Goal: Task Accomplishment & Management: Manage account settings

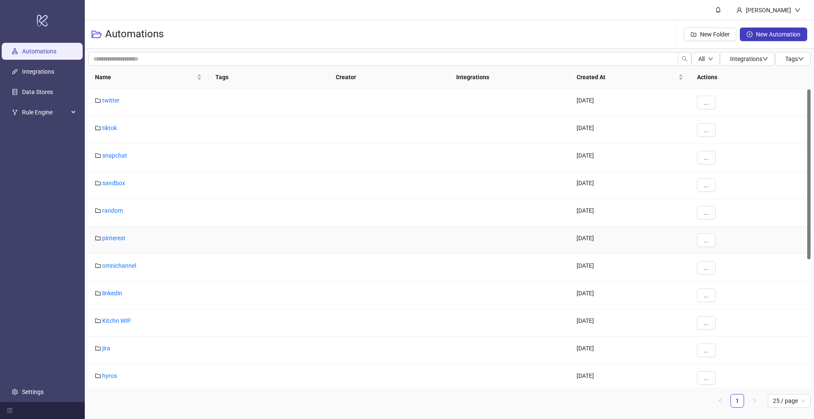
scroll to position [0, 0]
click at [109, 129] on link "tiktok" at bounding box center [109, 127] width 15 height 7
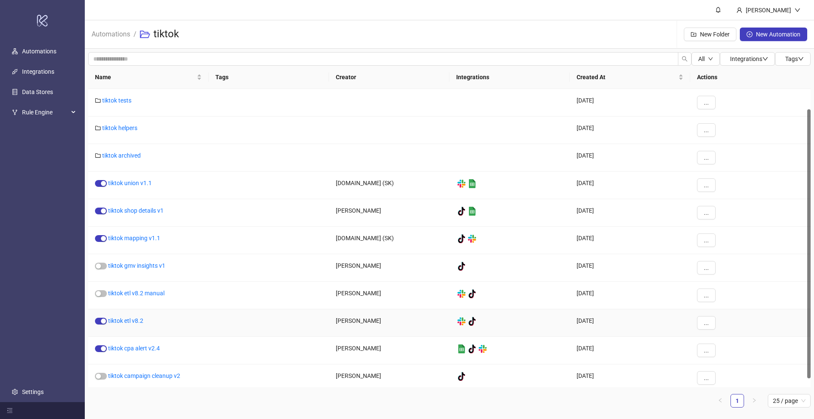
scroll to position [32, 0]
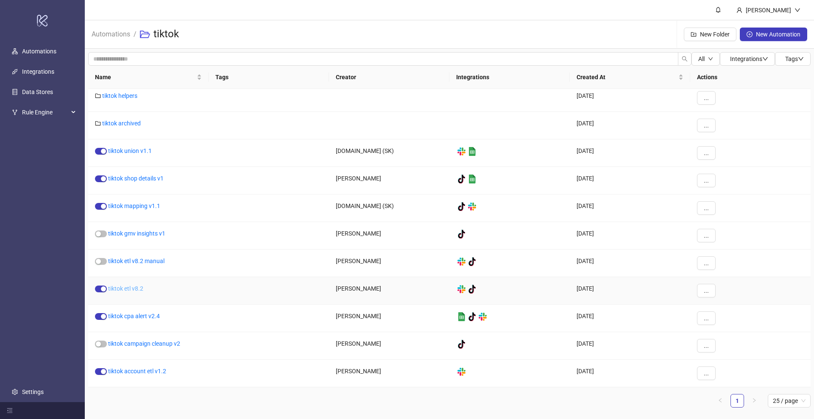
click at [133, 288] on link "tiktok etl v8.2" at bounding box center [125, 288] width 35 height 7
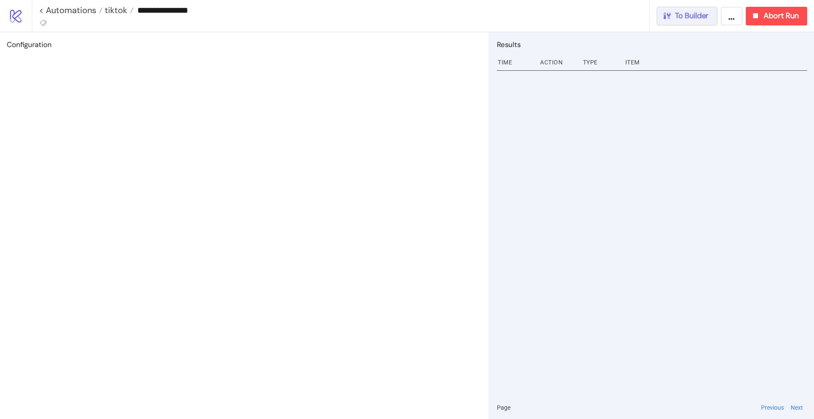
click at [678, 16] on span "To Builder" at bounding box center [692, 16] width 34 height 10
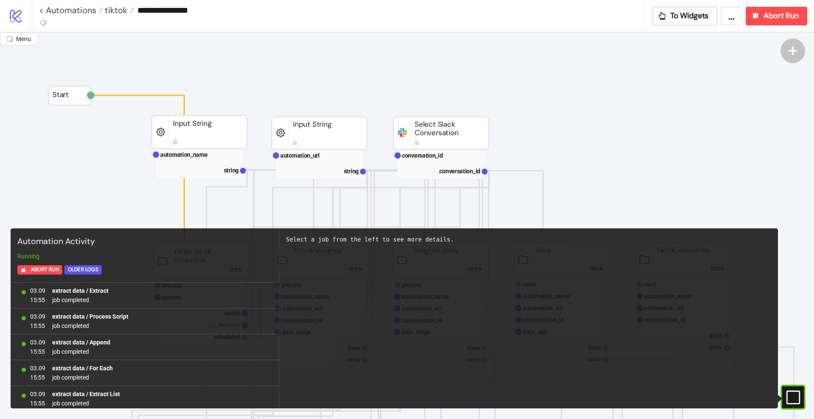
scroll to position [754, 0]
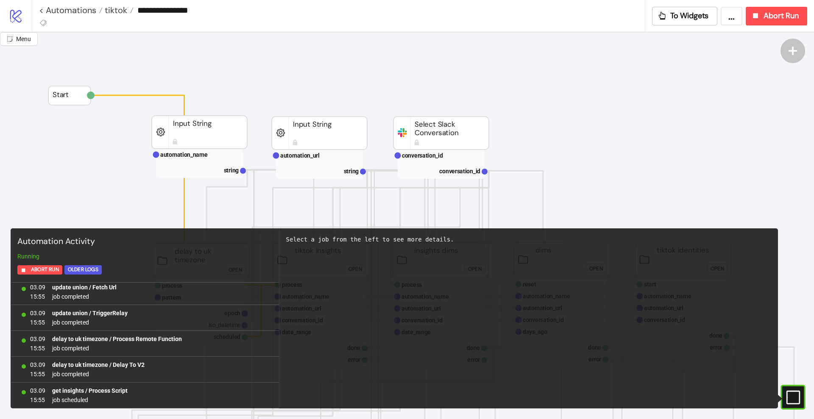
click at [794, 395] on icon "#e9k1n36qviq57_to { animation: e9k1n36qviq57_to__to 2000ms linear infinite norm…" at bounding box center [792, 397] width 15 height 15
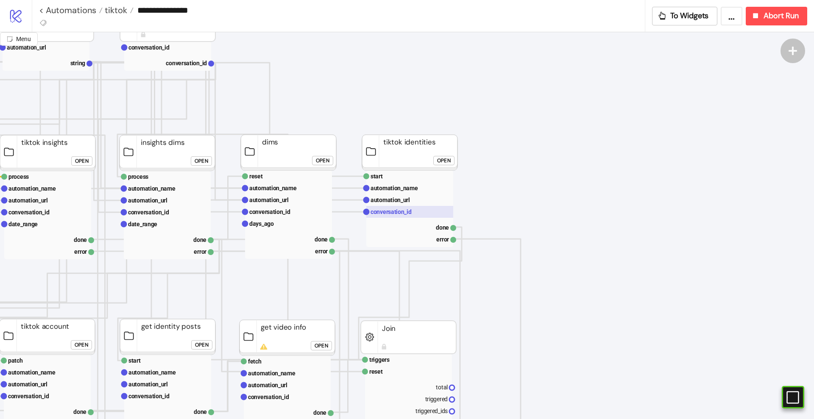
scroll to position [108, 295]
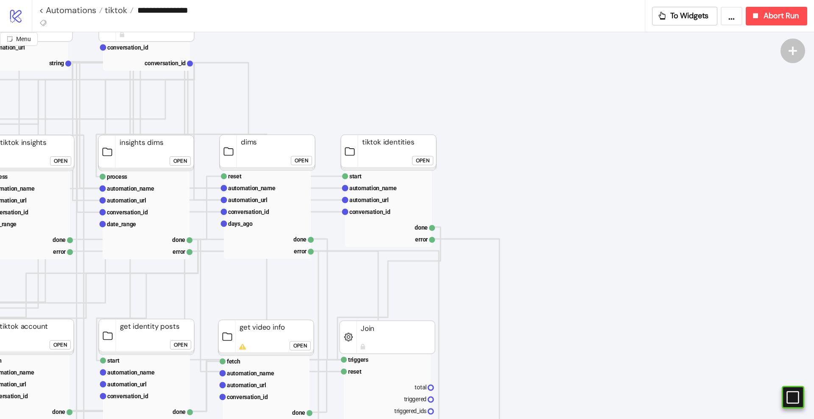
click at [423, 161] on div "Open" at bounding box center [423, 161] width 14 height 10
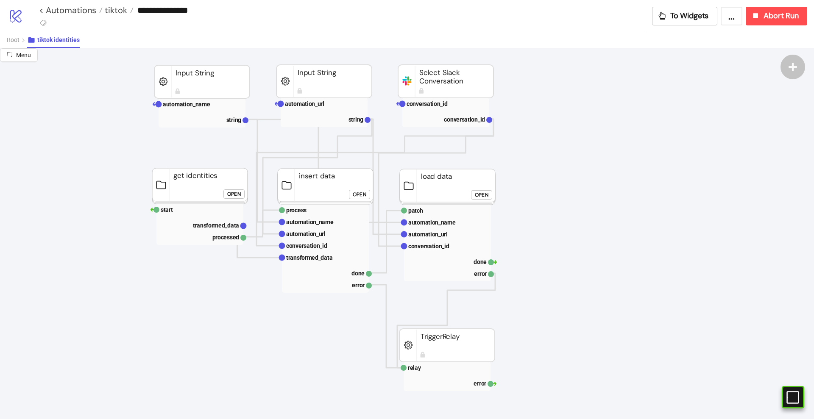
scroll to position [108, 39]
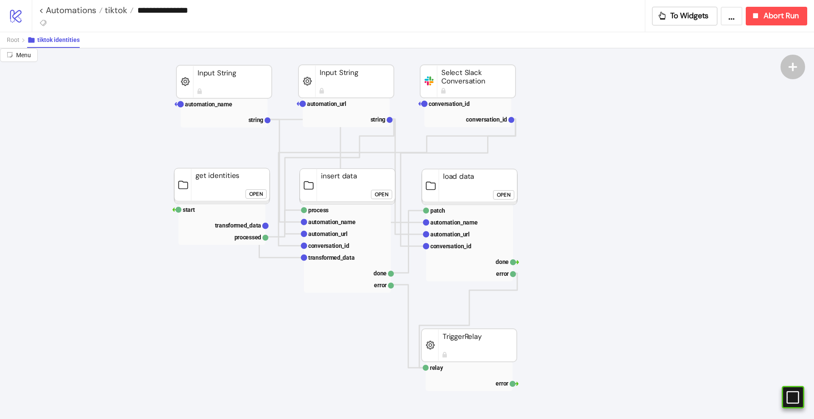
click at [250, 192] on div "Open" at bounding box center [256, 194] width 14 height 10
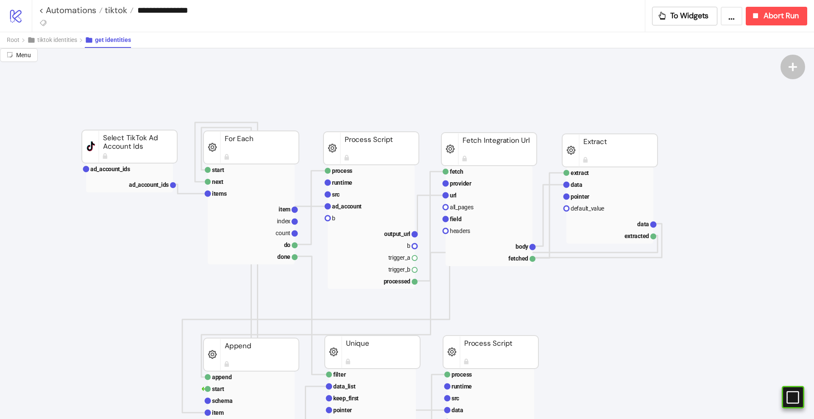
scroll to position [0, 198]
click at [460, 193] on rect at bounding box center [488, 196] width 87 height 12
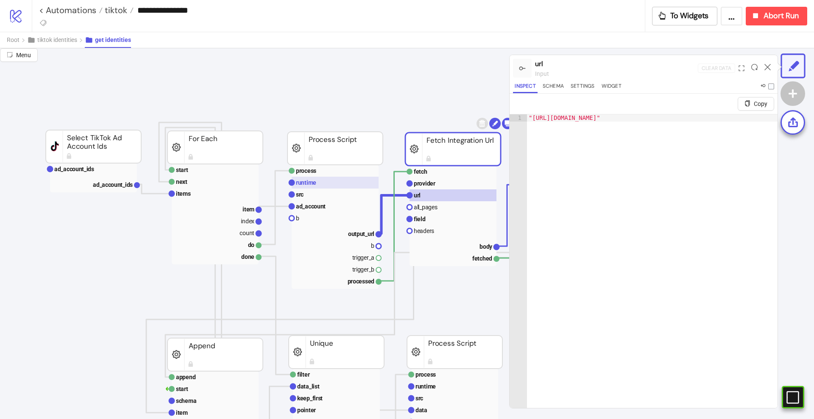
scroll to position [0, 234]
click at [422, 182] on text "provider" at bounding box center [424, 183] width 22 height 7
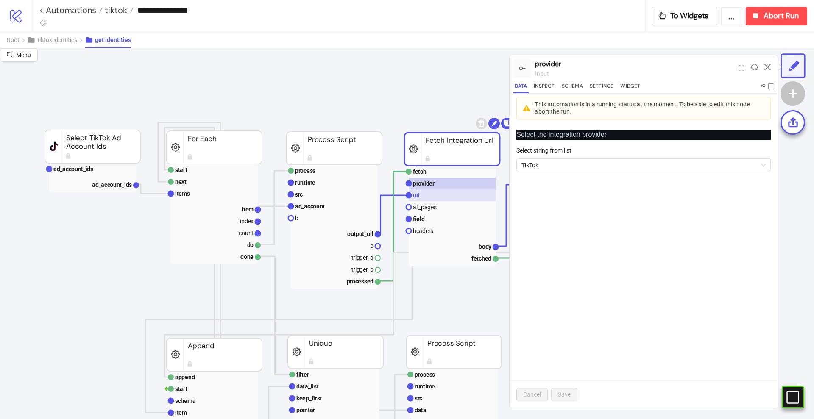
click at [424, 201] on rect at bounding box center [452, 196] width 87 height 12
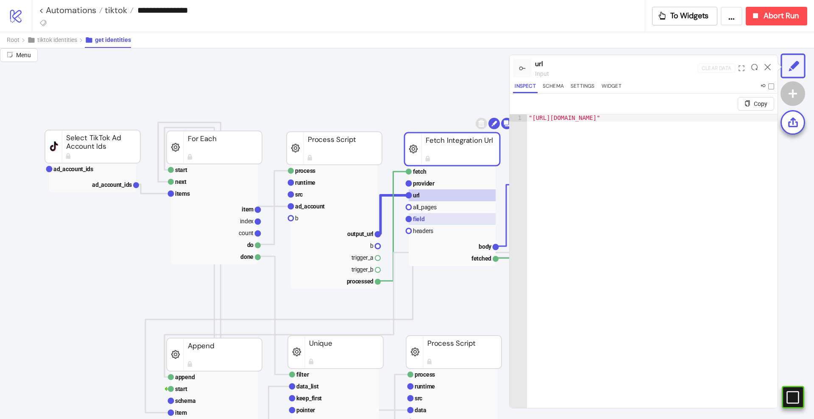
click at [424, 219] on text "field" at bounding box center [419, 219] width 12 height 7
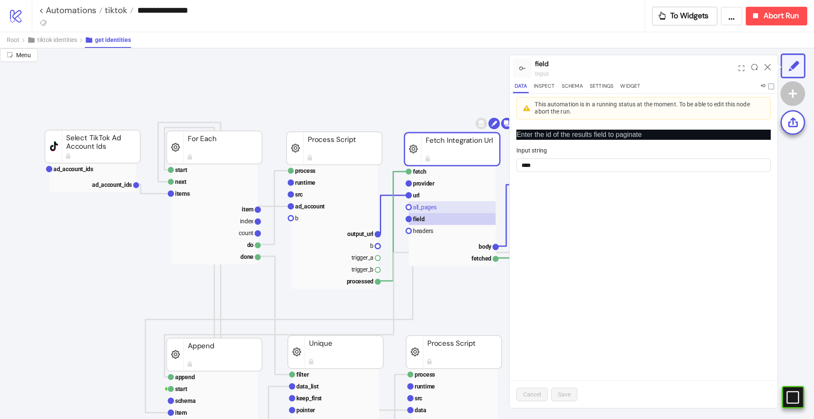
click at [437, 202] on rect at bounding box center [452, 207] width 87 height 12
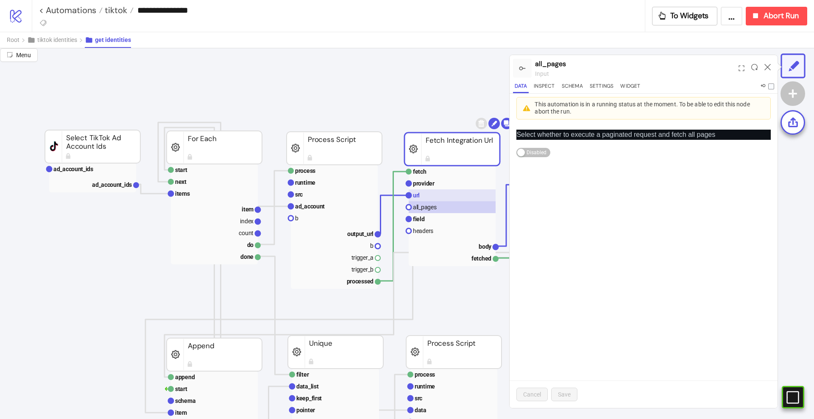
click at [444, 194] on rect at bounding box center [452, 196] width 87 height 12
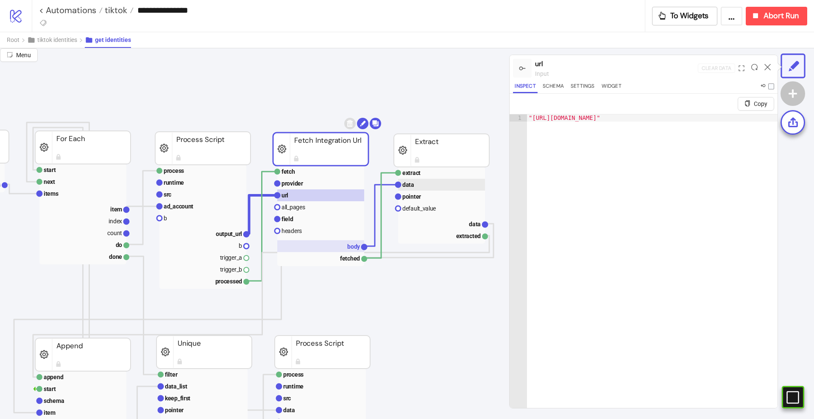
scroll to position [0, 374]
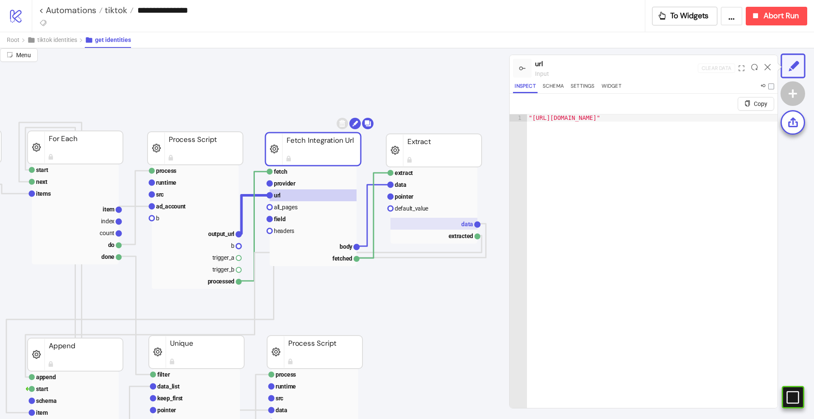
click at [456, 223] on rect at bounding box center [434, 224] width 87 height 12
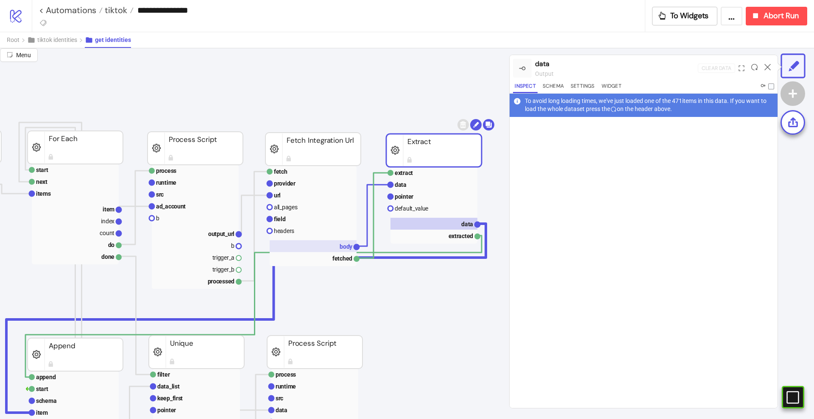
click at [338, 246] on rect at bounding box center [313, 246] width 87 height 12
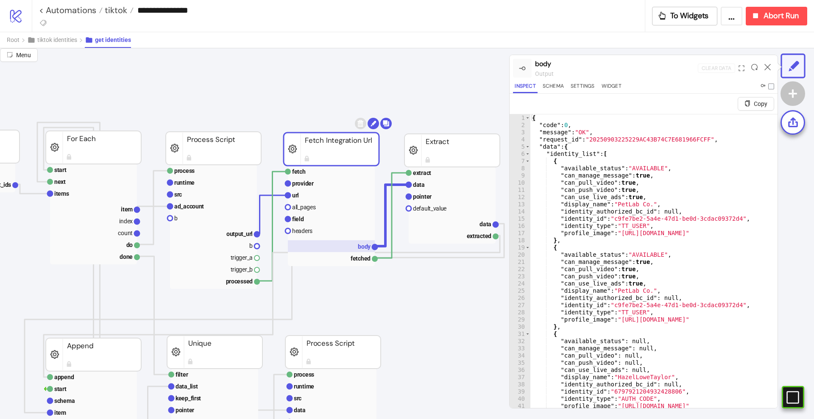
scroll to position [0, 354]
click at [312, 197] on rect at bounding box center [332, 196] width 87 height 12
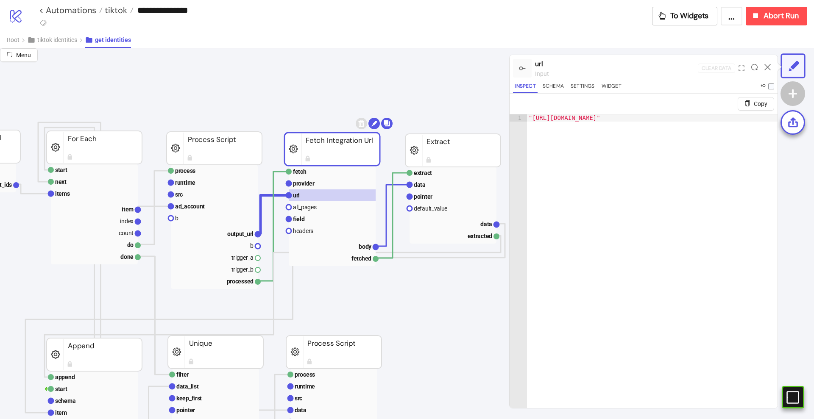
type textarea "**********"
click at [608, 121] on div ""[URL][DOMAIN_NAME]"" at bounding box center [683, 278] width 313 height 329
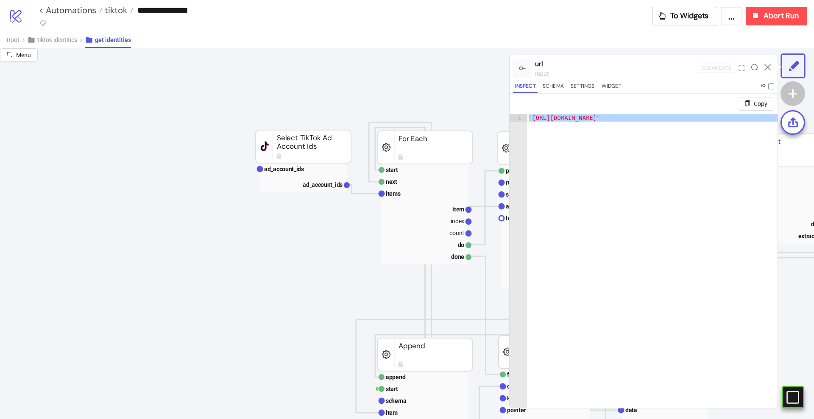
scroll to position [0, 0]
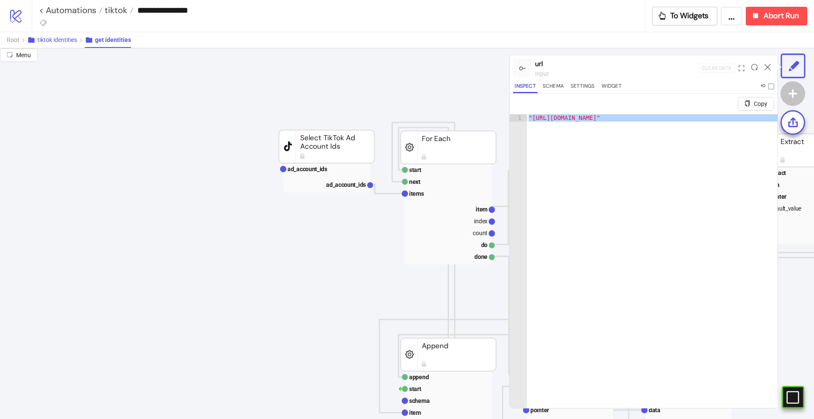
click at [38, 39] on span "tiktok identities" at bounding box center [57, 39] width 40 height 7
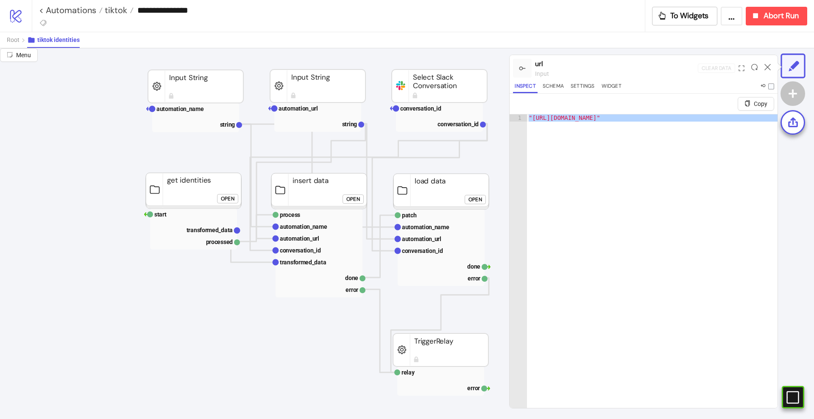
scroll to position [103, 68]
click at [114, 12] on span "tiktok" at bounding box center [115, 10] width 25 height 11
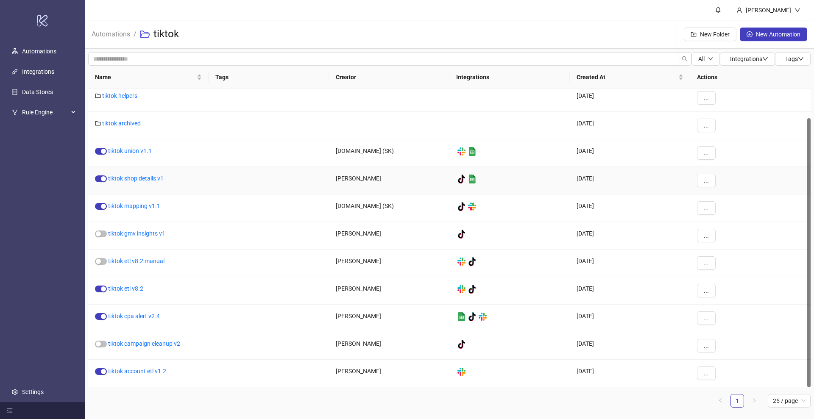
scroll to position [32, 0]
click at [135, 372] on link "tiktok account etl v1.2" at bounding box center [137, 371] width 58 height 7
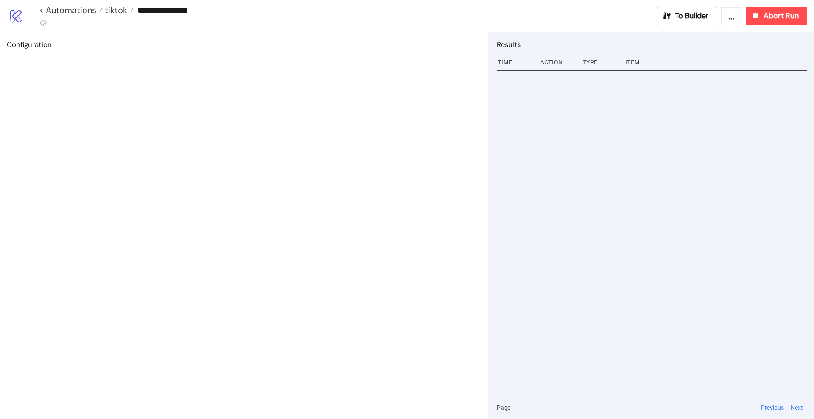
type input "**********"
click at [694, 16] on span "To Builder" at bounding box center [692, 16] width 34 height 10
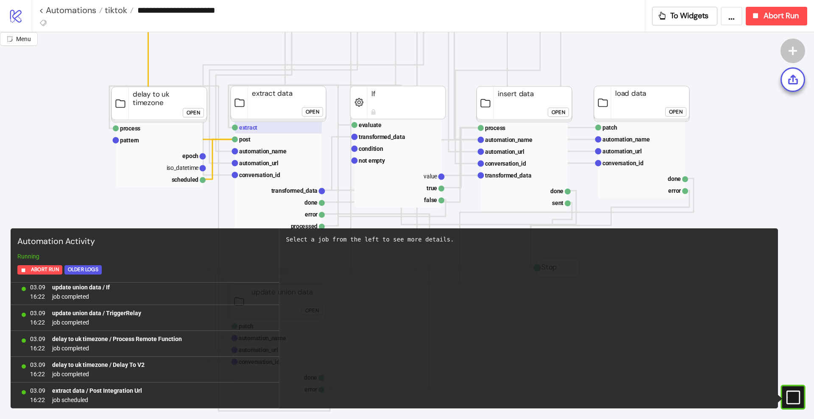
scroll to position [199, 51]
click at [314, 112] on div "Open" at bounding box center [313, 112] width 14 height 10
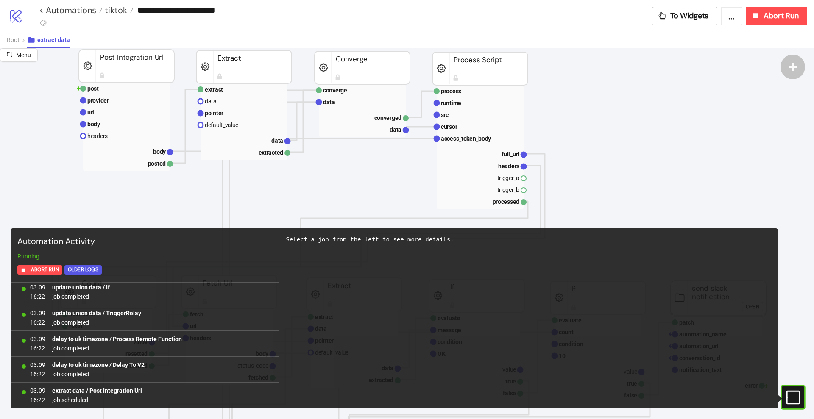
scroll to position [58, 0]
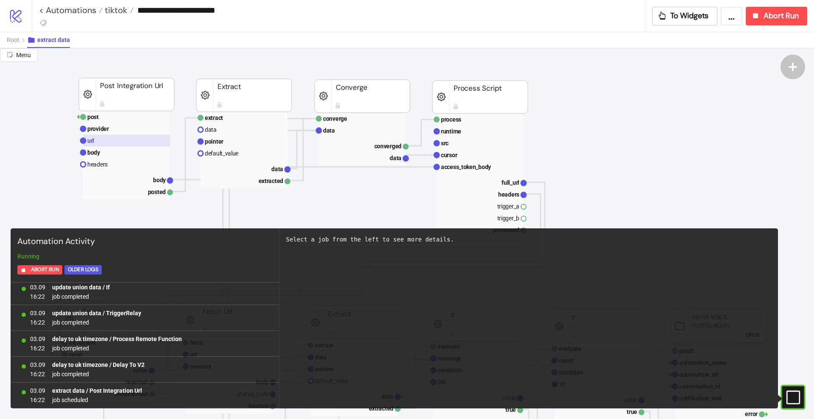
click at [125, 143] on rect at bounding box center [126, 141] width 87 height 12
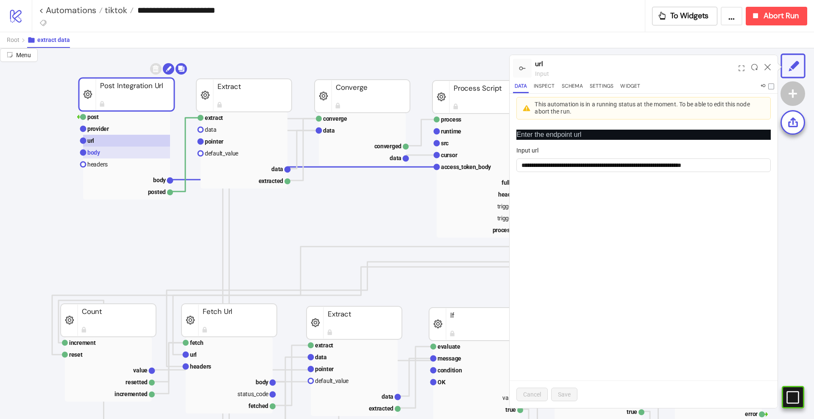
click at [131, 156] on rect at bounding box center [126, 153] width 87 height 12
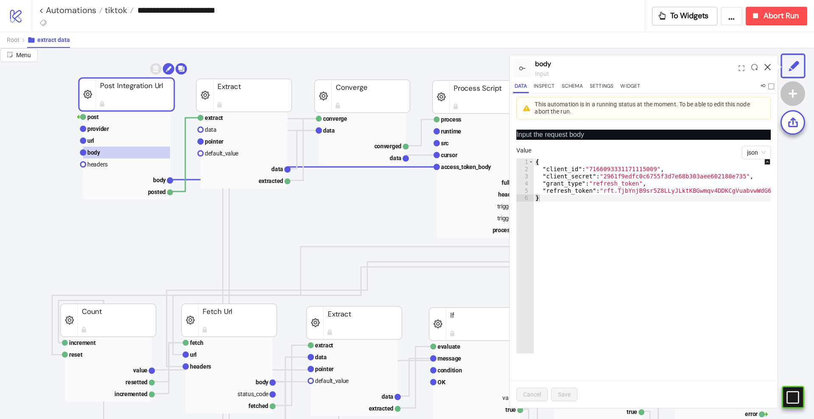
click at [768, 66] on icon at bounding box center [768, 67] width 6 height 6
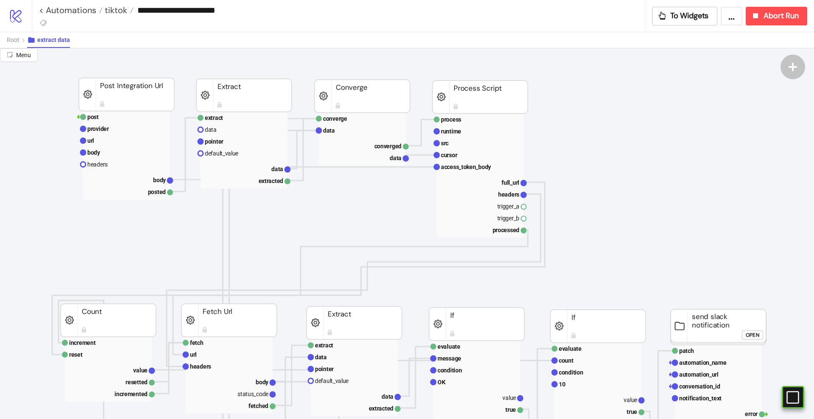
click at [20, 13] on icon "logo/logo-mobile" at bounding box center [15, 15] width 15 height 15
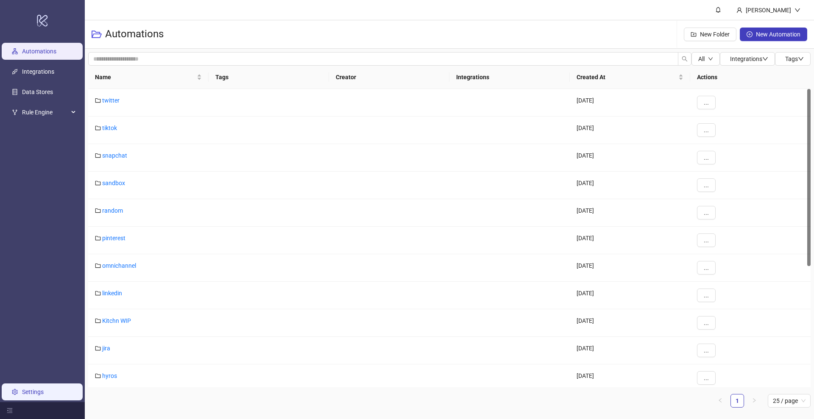
click at [39, 395] on link "Settings" at bounding box center [33, 392] width 22 height 7
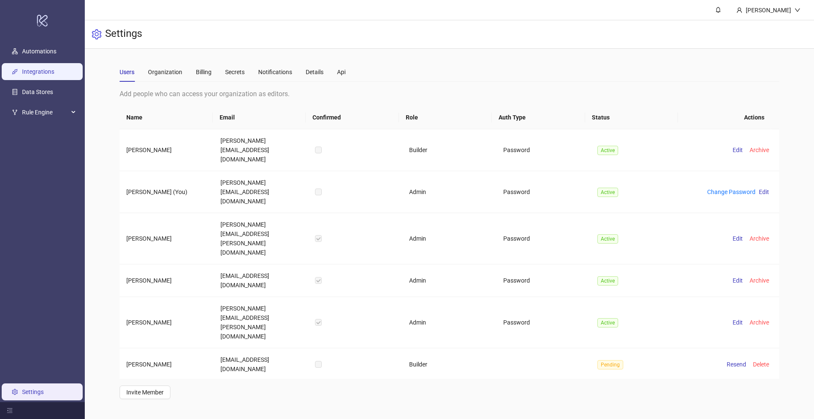
click at [38, 75] on link "Integrations" at bounding box center [38, 71] width 32 height 7
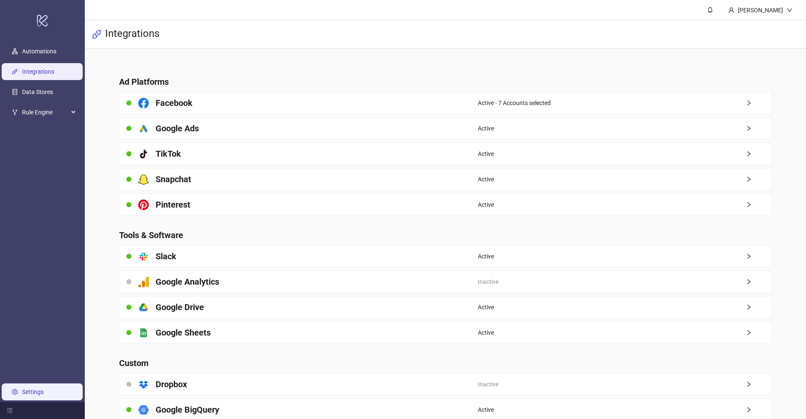
click at [36, 392] on link "Settings" at bounding box center [33, 392] width 22 height 7
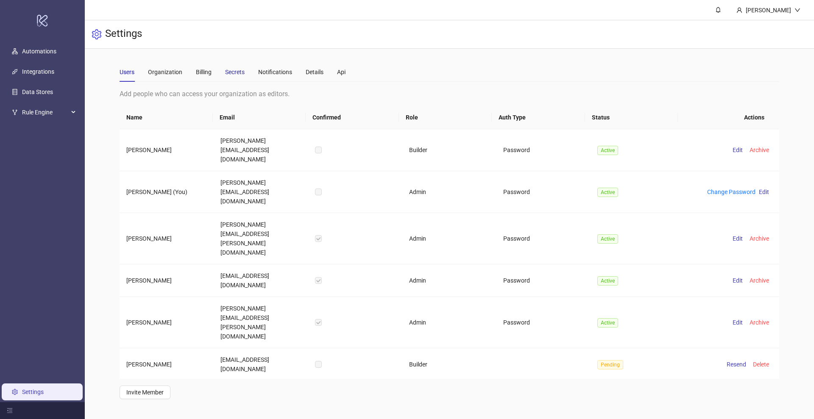
click at [230, 67] on div "Secrets" at bounding box center [235, 71] width 20 height 9
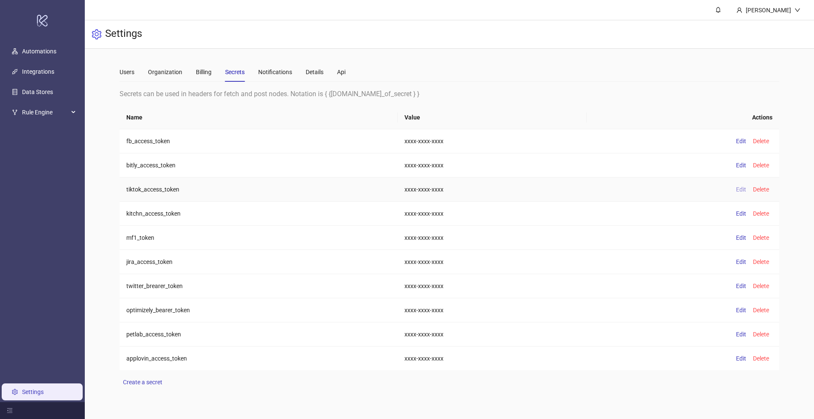
click at [738, 190] on span "Edit" at bounding box center [741, 189] width 10 height 7
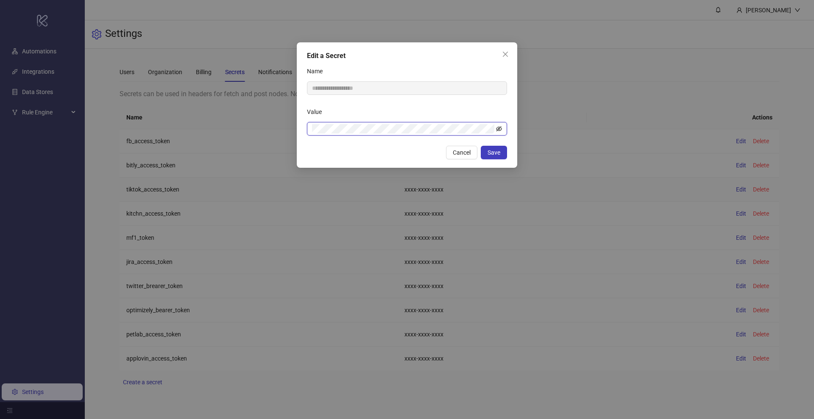
click at [498, 127] on icon "eye-invisible" at bounding box center [499, 128] width 6 height 5
click at [498, 127] on icon "eye" at bounding box center [499, 129] width 6 height 4
click at [497, 109] on div "Value" at bounding box center [407, 113] width 200 height 17
click at [493, 150] on span "Save" at bounding box center [494, 152] width 13 height 7
